Goal: Navigation & Orientation: Find specific page/section

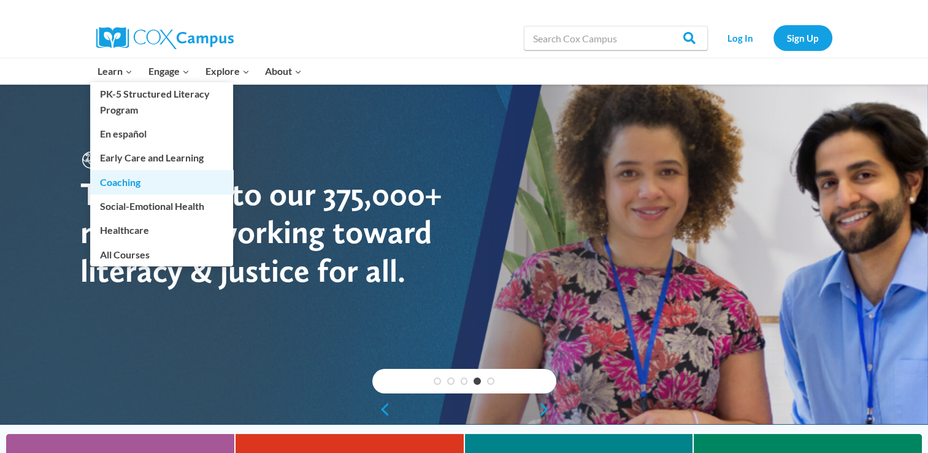
click at [150, 179] on link "Coaching" at bounding box center [161, 181] width 143 height 23
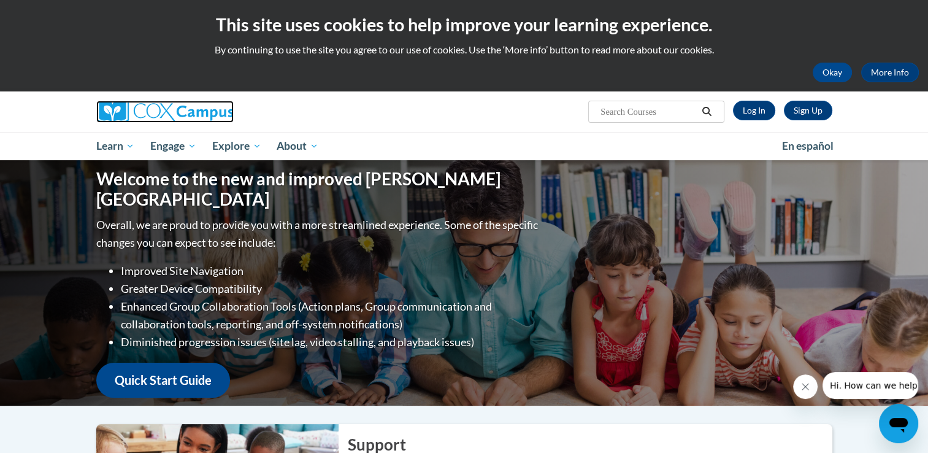
click at [318, 109] on link at bounding box center [212, 112] width 233 height 22
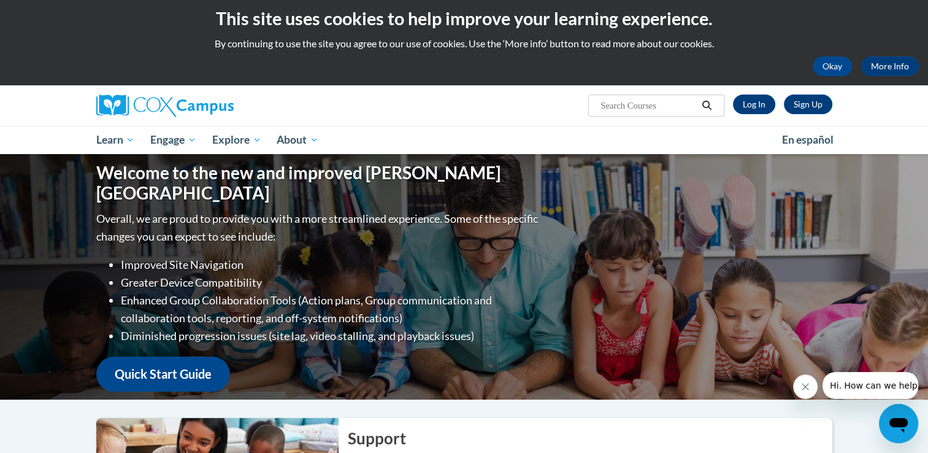
scroll to position [5, 0]
